Goal: Transaction & Acquisition: Obtain resource

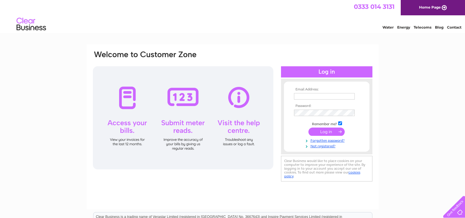
click at [316, 91] on th "Email Address:" at bounding box center [327, 90] width 68 height 4
click at [314, 95] on input "text" at bounding box center [324, 96] width 61 height 7
type input "k.mcintyre1@nhs.net"
click at [308, 128] on input "submit" at bounding box center [326, 132] width 36 height 8
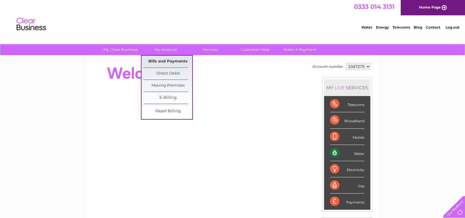
click at [175, 63] on link "Bills and Payments" at bounding box center [168, 62] width 49 height 12
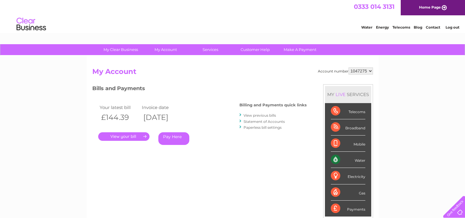
click at [139, 137] on link "." at bounding box center [123, 136] width 51 height 9
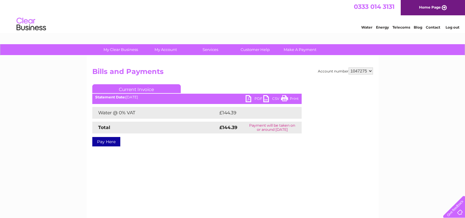
click at [259, 99] on link "PDF" at bounding box center [255, 99] width 18 height 9
drag, startPoint x: 456, startPoint y: 28, endPoint x: 426, endPoint y: 29, distance: 30.1
click at [456, 28] on link "Log out" at bounding box center [453, 27] width 14 height 4
